Goal: Task Accomplishment & Management: Manage account settings

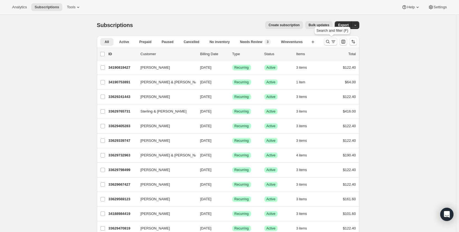
click at [333, 42] on icon "Search and filter results" at bounding box center [333, 42] width 6 height 6
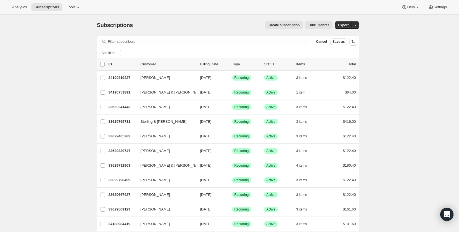
click at [112, 53] on span "Add filter" at bounding box center [108, 53] width 13 height 4
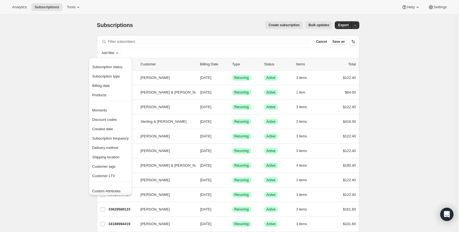
click at [112, 68] on span "Subscription status" at bounding box center [107, 67] width 30 height 4
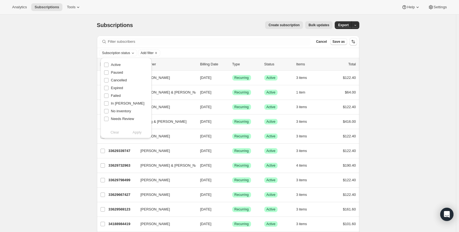
click at [111, 66] on span "Active" at bounding box center [116, 65] width 10 height 4
click at [108, 66] on input "Active" at bounding box center [106, 65] width 4 height 4
checkbox input "true"
click at [137, 134] on span "Apply" at bounding box center [136, 133] width 9 height 6
click at [151, 51] on span "Add filter" at bounding box center [148, 53] width 13 height 4
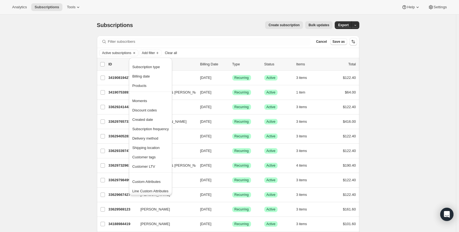
click at [144, 119] on span "Created date" at bounding box center [142, 120] width 21 height 4
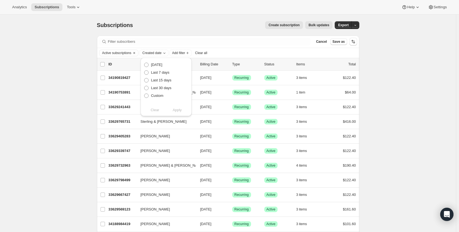
click at [156, 94] on span "Custom" at bounding box center [157, 96] width 12 height 4
click at [144, 94] on input "Custom" at bounding box center [144, 94] width 0 height 0
radio input "true"
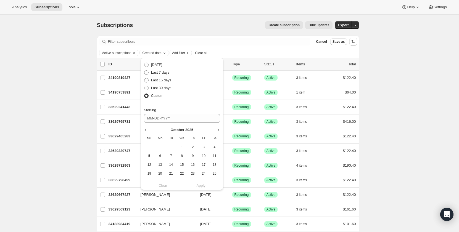
click at [149, 129] on icon "Show previous month, September 2025" at bounding box center [147, 130] width 6 height 6
click at [163, 149] on span "1" at bounding box center [160, 147] width 6 height 4
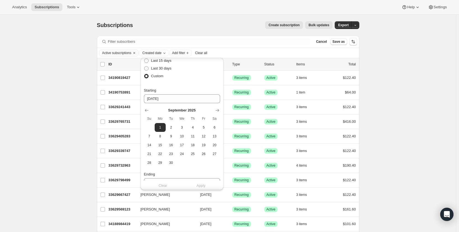
scroll to position [22, 0]
click at [169, 163] on span "30" at bounding box center [171, 161] width 6 height 4
click at [158, 127] on span "1" at bounding box center [160, 125] width 6 height 4
type input "09-01-2025"
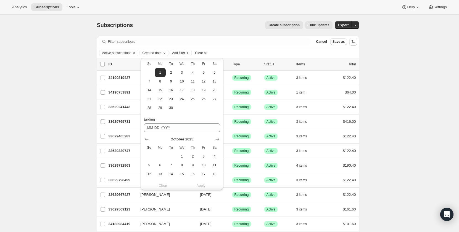
scroll to position [102, 0]
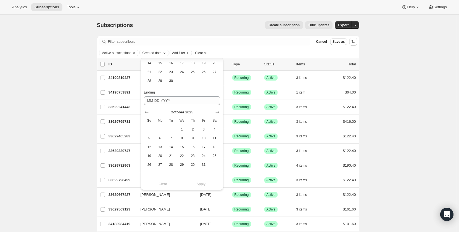
click at [145, 113] on icon "Show previous month, September 2025" at bounding box center [147, 112] width 4 height 3
click at [173, 166] on span "30" at bounding box center [171, 165] width 6 height 4
type input "09-30-2025"
click at [200, 184] on span "Apply" at bounding box center [200, 184] width 9 height 6
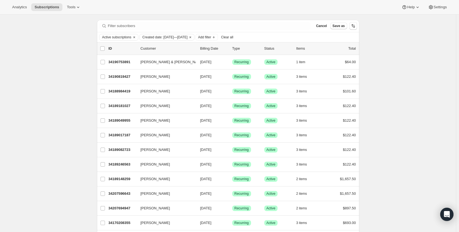
scroll to position [0, 0]
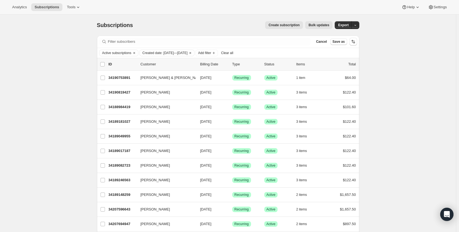
click at [211, 54] on span "Add filter" at bounding box center [204, 53] width 13 height 4
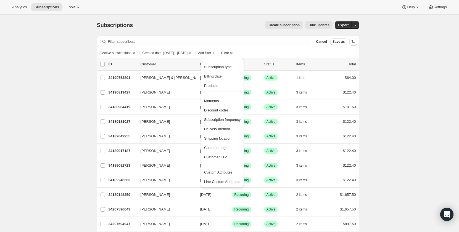
click at [225, 174] on span "Custom Attributes" at bounding box center [218, 172] width 28 height 4
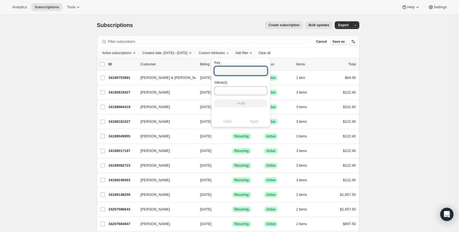
click at [222, 71] on input "Key" at bounding box center [240, 71] width 53 height 9
click at [222, 23] on div "Create subscription Bulk updates" at bounding box center [235, 25] width 193 height 8
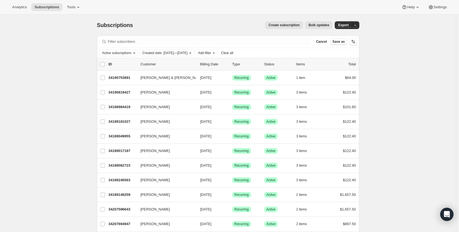
click at [342, 25] on span "Export" at bounding box center [343, 25] width 10 height 4
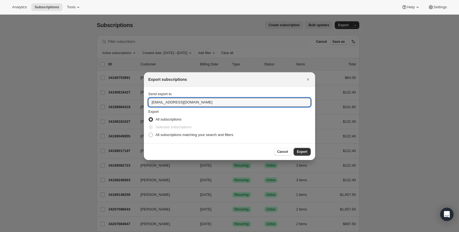
click at [155, 103] on input "winery@cliffamily.com" at bounding box center [229, 102] width 162 height 9
type input "jglosier@cliffamily.com"
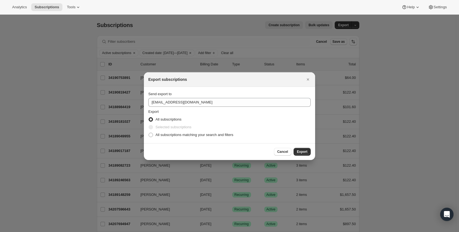
click at [170, 134] on span "All subscriptions matching your search and filters" at bounding box center [194, 135] width 78 height 4
click at [149, 133] on input "All subscriptions matching your search and filters" at bounding box center [149, 133] width 0 height 0
radio input "true"
click at [305, 152] on span "Export" at bounding box center [302, 152] width 10 height 4
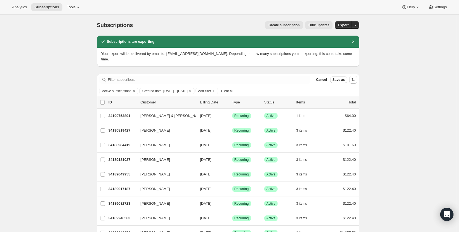
click at [211, 89] on span "Add filter" at bounding box center [204, 91] width 13 height 4
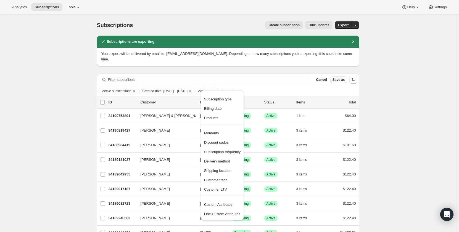
click at [222, 205] on span "Custom Attributes" at bounding box center [218, 205] width 28 height 4
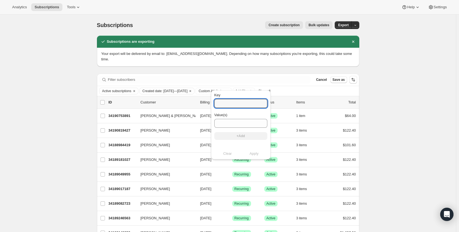
click at [223, 101] on input "Key" at bounding box center [240, 103] width 53 height 9
type input "sales_associate_name"
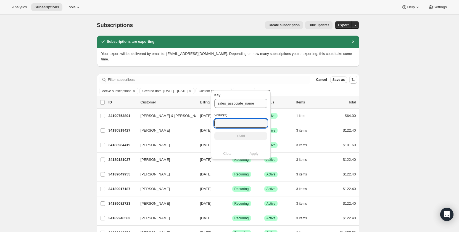
type input "k"
type input "Keegan B"
click at [240, 137] on span "+Add" at bounding box center [241, 136] width 8 height 4
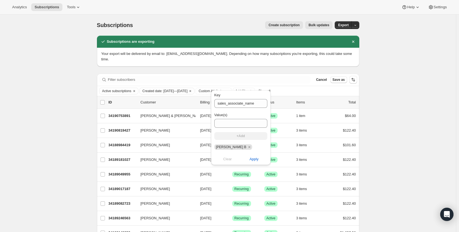
click at [251, 160] on span "Apply" at bounding box center [253, 160] width 9 height 6
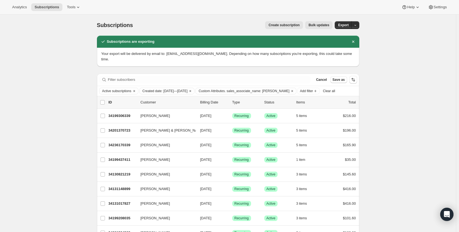
click at [278, 89] on span "Custom Attributes. sales_associate_name: Keegan B" at bounding box center [243, 91] width 91 height 4
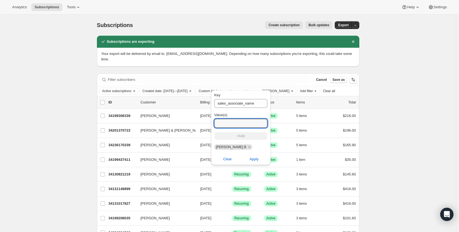
click at [249, 126] on input "Value(s)" at bounding box center [240, 123] width 53 height 9
type input "Carlos V"
click at [248, 136] on button "+Add" at bounding box center [240, 136] width 53 height 8
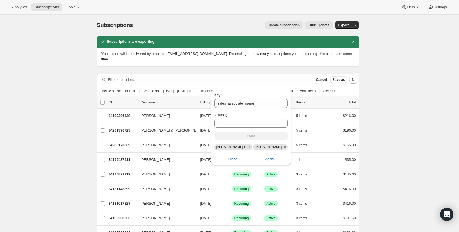
click at [247, 146] on icon "Remove Keegan B" at bounding box center [249, 147] width 5 height 5
click at [250, 161] on span "Apply" at bounding box center [253, 160] width 9 height 6
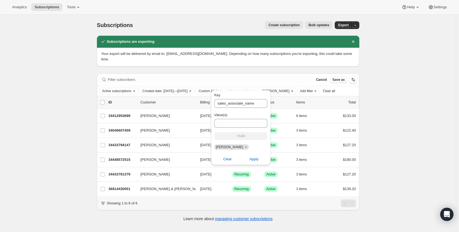
click at [83, 186] on div "Subscriptions. This page is ready Subscriptions Create subscription Bulk update…" at bounding box center [228, 131] width 456 height 232
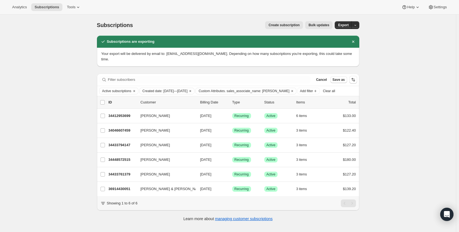
click at [274, 89] on span "Custom Attributes. sales_associate_name: Carlos V" at bounding box center [243, 91] width 91 height 4
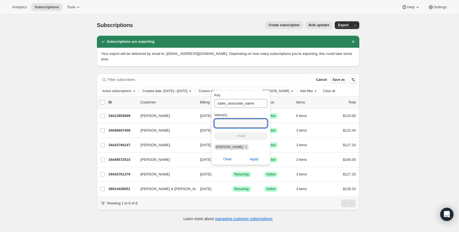
click at [229, 124] on input "Value(s)" at bounding box center [240, 123] width 53 height 9
type input "maya p"
click at [237, 138] on span "+Add" at bounding box center [241, 136] width 8 height 4
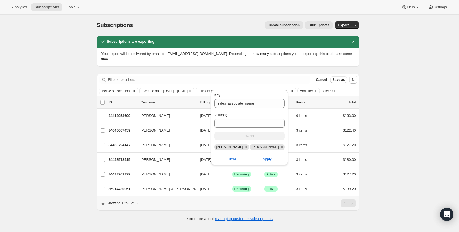
click at [245, 147] on icon "Remove Carlos V" at bounding box center [246, 147] width 2 height 2
click at [250, 160] on span "Apply" at bounding box center [253, 160] width 9 height 6
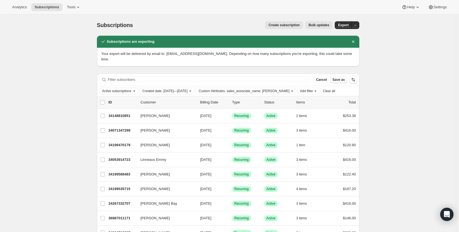
click at [265, 89] on span "Custom Attributes. sales_associate_name: maya p" at bounding box center [243, 91] width 91 height 4
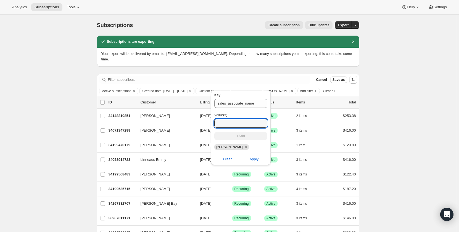
click at [225, 121] on input "Value(s)" at bounding box center [240, 123] width 53 height 9
type input "america l"
click at [233, 136] on button "+Add" at bounding box center [240, 136] width 53 height 8
click at [229, 125] on input "Value(s)" at bounding box center [242, 123] width 57 height 9
type input "carlos v"
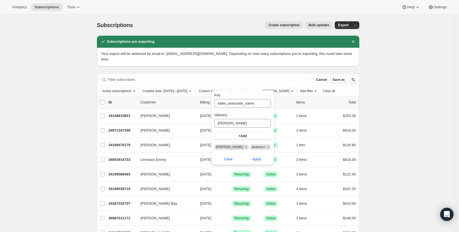
click at [238, 136] on span "+Add" at bounding box center [242, 136] width 8 height 4
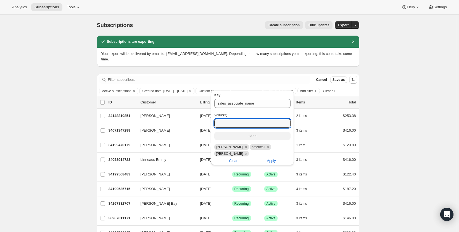
click at [232, 124] on input "Value(s)" at bounding box center [252, 123] width 76 height 9
type input "K"
type input "Janelle p"
click at [237, 137] on button "+Add" at bounding box center [252, 136] width 76 height 8
click at [232, 123] on input "Value(s)" at bounding box center [252, 123] width 76 height 9
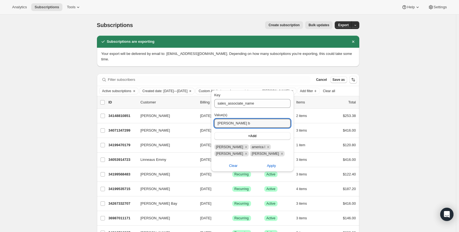
type input "keegan b"
click at [253, 137] on span "+Add" at bounding box center [252, 136] width 8 height 4
click at [241, 124] on input "Value(s)" at bounding box center [252, 123] width 76 height 9
type input "scott v"
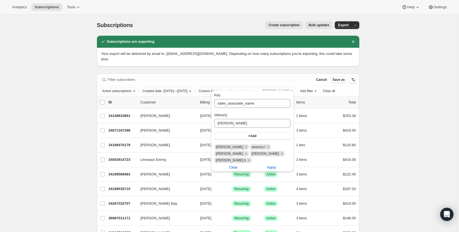
click at [249, 137] on span "+Add" at bounding box center [252, 136] width 8 height 4
click at [273, 166] on span "Apply" at bounding box center [271, 168] width 9 height 6
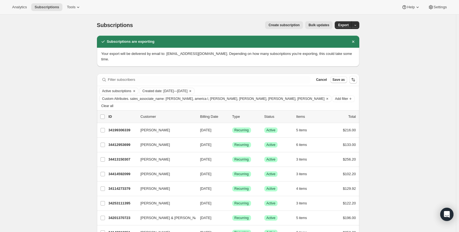
scroll to position [0, 0]
click at [217, 96] on span "Custom Attributes. sales_associate_name: maya p, america l, carlos v, Janelle p…" at bounding box center [213, 98] width 222 height 4
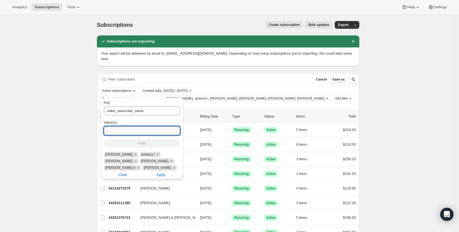
click at [155, 129] on input "Value(s)" at bounding box center [142, 130] width 76 height 9
type input "jessica g"
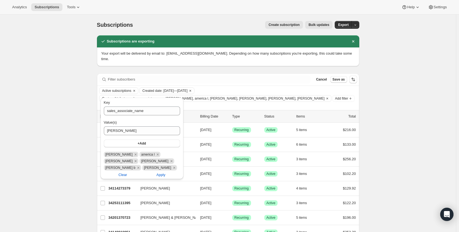
click at [146, 143] on button "+Add" at bounding box center [142, 144] width 76 height 8
click at [159, 180] on span "Apply" at bounding box center [160, 182] width 9 height 6
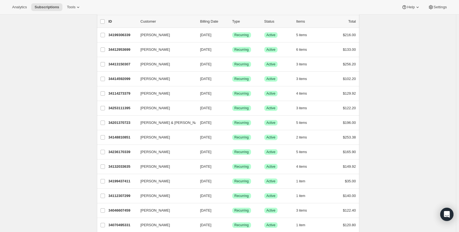
scroll to position [0, 0]
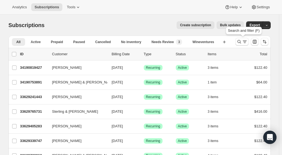
click at [242, 43] on icon "Search and filter results" at bounding box center [240, 42] width 6 height 6
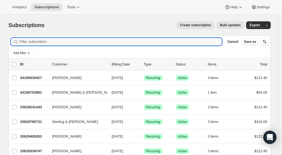
click at [141, 44] on input "Filter subscribers" at bounding box center [121, 42] width 203 height 8
type input "James sherry"
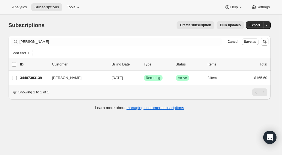
click at [29, 78] on p "34407383139" at bounding box center [34, 78] width 28 height 6
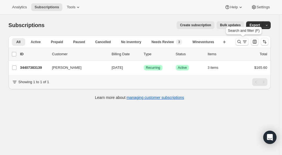
click at [240, 42] on icon "Search and filter results" at bounding box center [240, 42] width 6 height 6
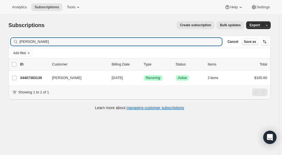
drag, startPoint x: 49, startPoint y: 42, endPoint x: -4, endPoint y: 39, distance: 53.9
click at [0, 39] on html "Analytics Subscriptions Tools Help Settings Skip to content Subscriptions. This…" at bounding box center [141, 77] width 282 height 155
type input "kathleen co"
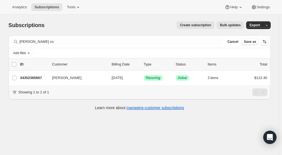
click at [34, 78] on p "34352365667" at bounding box center [34, 78] width 28 height 6
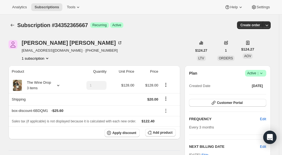
click at [12, 25] on icon "Subscriptions" at bounding box center [12, 25] width 4 height 3
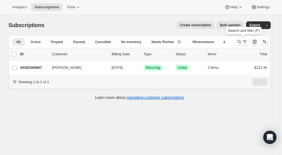
click at [241, 43] on icon "Search and filter results" at bounding box center [240, 42] width 6 height 6
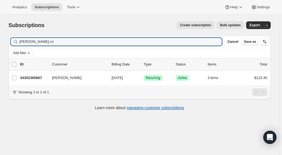
drag, startPoint x: 47, startPoint y: 43, endPoint x: -5, endPoint y: 41, distance: 51.9
click at [0, 41] on html "Analytics Subscriptions Tools Help Settings Skip to content Subscriptions. This…" at bounding box center [141, 77] width 282 height 155
type input "alisha ada"
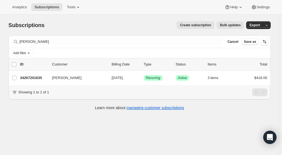
click at [41, 78] on p "34267201635" at bounding box center [34, 78] width 28 height 6
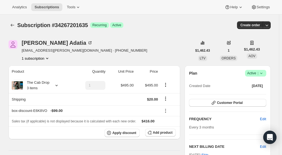
click at [13, 25] on icon "Subscriptions" at bounding box center [12, 25] width 4 height 3
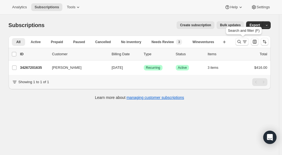
click at [242, 44] on icon "Search and filter results" at bounding box center [240, 42] width 6 height 6
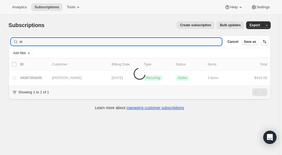
type input "a"
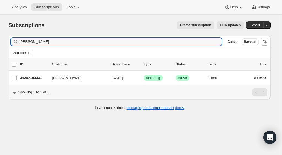
type input "jillian bec"
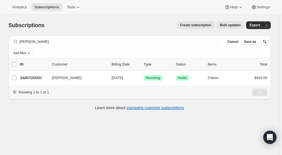
click at [29, 76] on p "34267103331" at bounding box center [34, 78] width 28 height 6
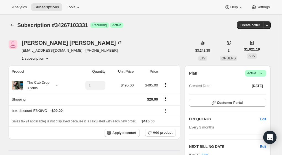
click at [15, 26] on icon "Subscriptions" at bounding box center [13, 25] width 6 height 6
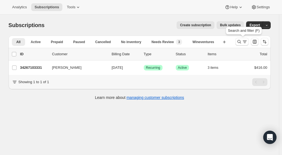
click at [239, 40] on icon "Search and filter results" at bounding box center [240, 42] width 6 height 6
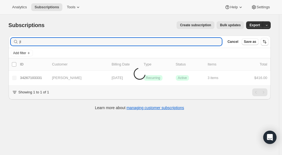
type input "j"
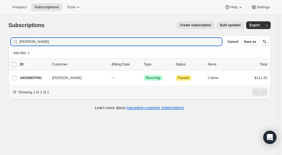
type input "sandra zinn"
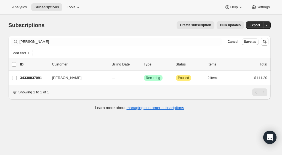
click at [37, 77] on p "34330837091" at bounding box center [34, 78] width 28 height 6
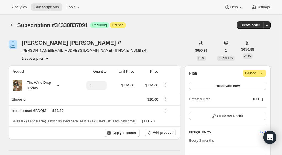
click at [12, 25] on icon "Subscriptions" at bounding box center [13, 25] width 6 height 6
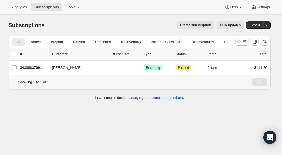
click at [37, 69] on p "34330837091" at bounding box center [34, 68] width 28 height 6
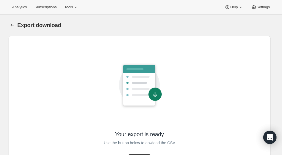
scroll to position [25, 0]
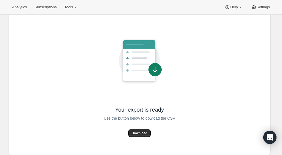
click at [140, 134] on span "Download" at bounding box center [140, 133] width 16 height 4
click at [51, 77] on div "Your export is ready Use the button below to dowload the CSV Download" at bounding box center [139, 82] width 253 height 135
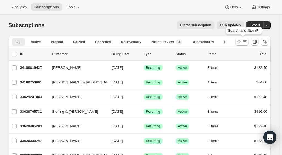
click at [240, 41] on icon "Search and filter results" at bounding box center [240, 42] width 6 height 6
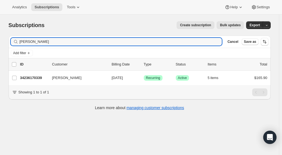
type input "[PERSON_NAME]"
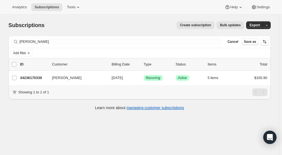
click at [37, 78] on p "34236170339" at bounding box center [34, 78] width 28 height 6
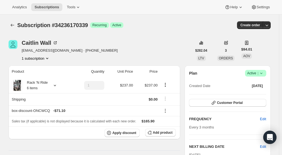
click at [38, 44] on div "Caitlin Wall" at bounding box center [40, 43] width 36 height 6
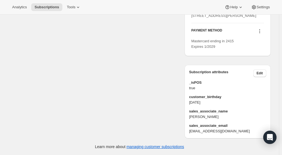
scroll to position [312, 0]
click at [262, 72] on span "Edit" at bounding box center [260, 73] width 6 height 4
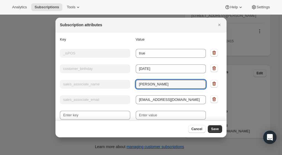
drag, startPoint x: 155, startPoint y: 85, endPoint x: 130, endPoint y: 87, distance: 24.9
click at [130, 87] on div "Key sales_associate_name Value Jessica G" at bounding box center [133, 84] width 146 height 10
type input "Keegan B"
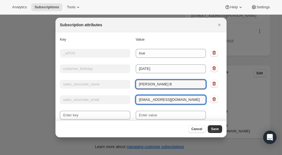
click at [143, 100] on input "jglosier@cliffamily.com" at bounding box center [171, 99] width 70 height 9
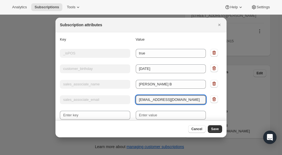
click at [143, 100] on input "jglosier@cliffamily.com" at bounding box center [171, 99] width 70 height 9
type input "kbarrett@cliffamily.com"
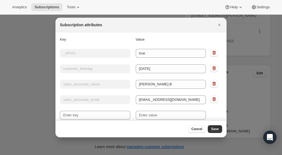
click at [215, 129] on span "Save" at bounding box center [215, 129] width 8 height 4
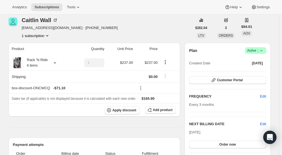
scroll to position [0, 0]
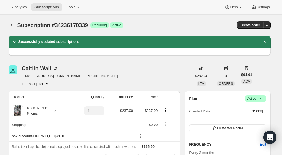
click at [14, 25] on icon "Subscriptions" at bounding box center [13, 25] width 6 height 6
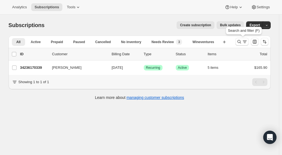
click at [242, 43] on icon "Search and filter results" at bounding box center [240, 42] width 6 height 6
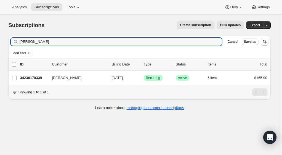
drag, startPoint x: 51, startPoint y: 40, endPoint x: -17, endPoint y: 41, distance: 68.5
click at [0, 41] on html "Analytics Subscriptions Tools Help Settings Skip to content Subscriptions. This…" at bounding box center [141, 77] width 282 height 155
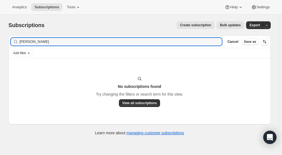
type input "heather bel"
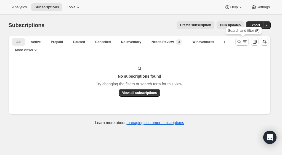
click at [241, 42] on icon "Search and filter results" at bounding box center [240, 42] width 6 height 6
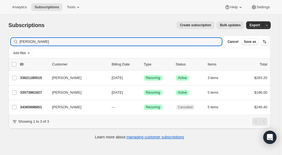
type input "[PERSON_NAME]"
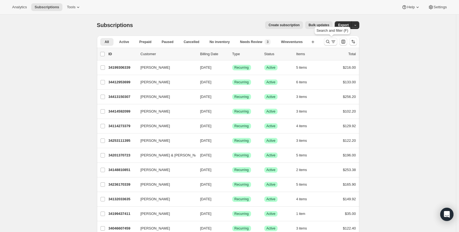
click at [329, 42] on icon "Search and filter results" at bounding box center [328, 42] width 6 height 6
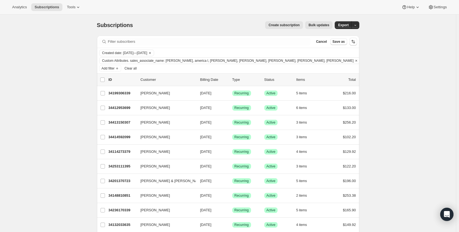
click at [147, 53] on span "Created date: Sep 1, 2025—Sep 30, 2025" at bounding box center [124, 53] width 45 height 4
click at [114, 65] on span "[DATE]" at bounding box center [116, 65] width 11 height 4
click at [104, 63] on input "[DATE]" at bounding box center [104, 63] width 0 height 0
radio input "true"
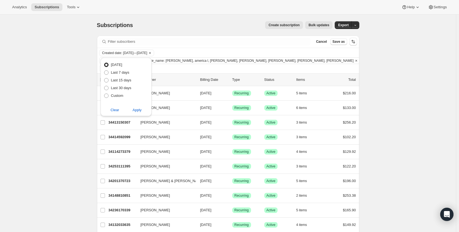
click at [141, 110] on span "Apply" at bounding box center [136, 110] width 9 height 6
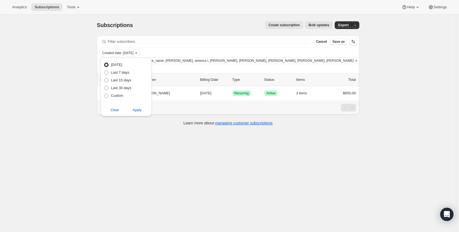
click at [176, 118] on div "Filter subscribers Cancel Save as Created date: Today Custom Attributes. sales_…" at bounding box center [228, 84] width 262 height 96
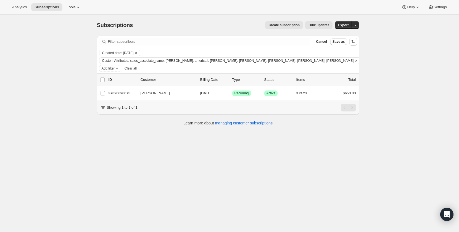
click at [126, 91] on p "37020696675" at bounding box center [122, 94] width 28 height 6
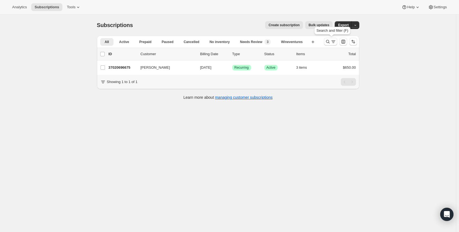
click at [329, 41] on icon "Search and filter results" at bounding box center [328, 42] width 6 height 6
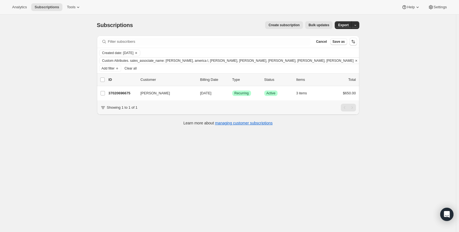
click at [121, 51] on span "Created date: [DATE]" at bounding box center [117, 53] width 31 height 4
click at [115, 97] on span "Custom" at bounding box center [117, 96] width 12 height 4
click at [104, 94] on input "Custom" at bounding box center [104, 94] width 0 height 0
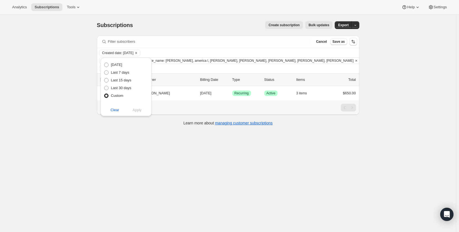
radio input "true"
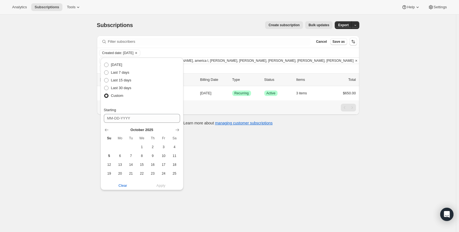
click at [155, 148] on span "2" at bounding box center [152, 147] width 6 height 4
type input "[DATE]"
click at [155, 148] on span "2" at bounding box center [152, 147] width 6 height 4
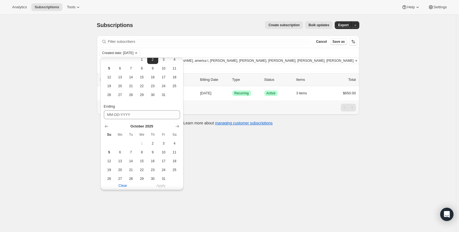
scroll to position [89, 0]
click at [153, 144] on span "2" at bounding box center [152, 142] width 6 height 4
type input "[DATE]"
click at [162, 184] on span "Apply" at bounding box center [160, 186] width 9 height 6
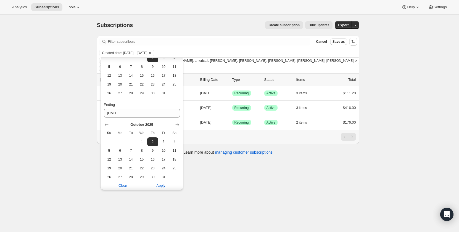
click at [218, 187] on div "Subscriptions. This page is ready Subscriptions Create subscription Bulk update…" at bounding box center [228, 131] width 456 height 232
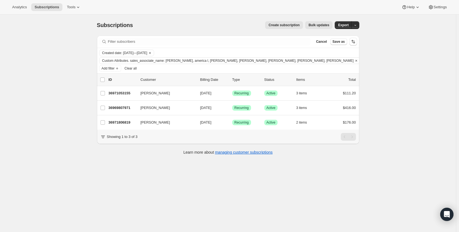
click at [147, 53] on span "Created date: [DATE]—[DATE]" at bounding box center [124, 53] width 45 height 4
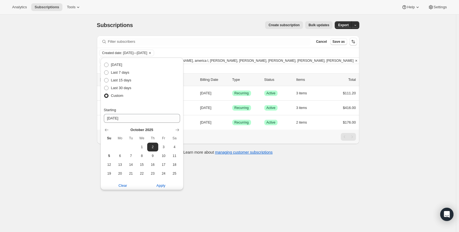
click at [164, 149] on span "3" at bounding box center [163, 147] width 6 height 4
type input "[DATE]"
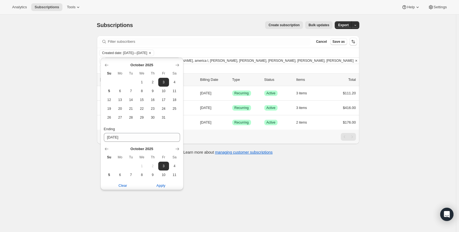
scroll to position [66, 0]
click at [163, 186] on span "Apply" at bounding box center [160, 186] width 9 height 6
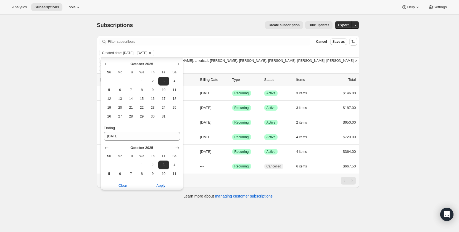
click at [282, 207] on div "Subscriptions. This page is ready Subscriptions Create subscription Bulk update…" at bounding box center [228, 131] width 456 height 232
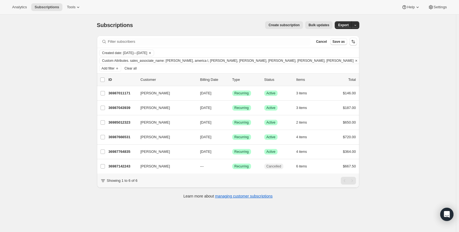
click at [140, 52] on span "Created date: [DATE]—[DATE]" at bounding box center [124, 53] width 45 height 4
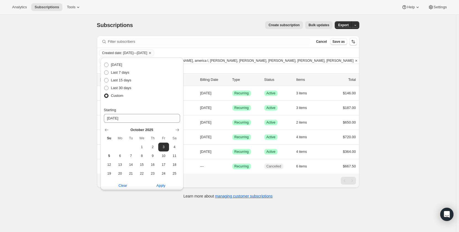
click at [175, 148] on span "4" at bounding box center [174, 147] width 6 height 4
type input "[DATE]"
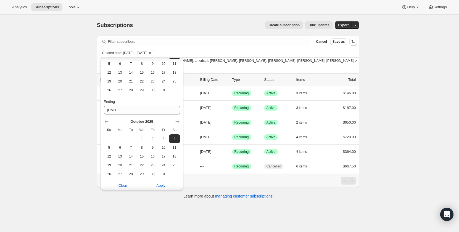
scroll to position [92, 0]
click at [158, 186] on span "Apply" at bounding box center [160, 186] width 9 height 6
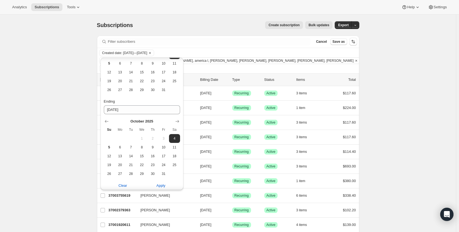
scroll to position [26, 0]
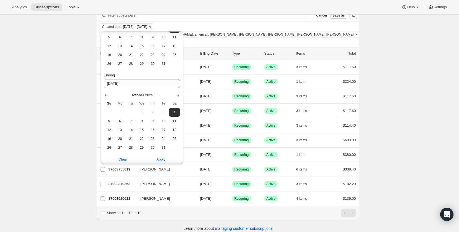
click at [56, 190] on div "Subscriptions. This page is ready Subscriptions Create subscription Bulk update…" at bounding box center [228, 112] width 456 height 248
